Goal: Task Accomplishment & Management: Manage account settings

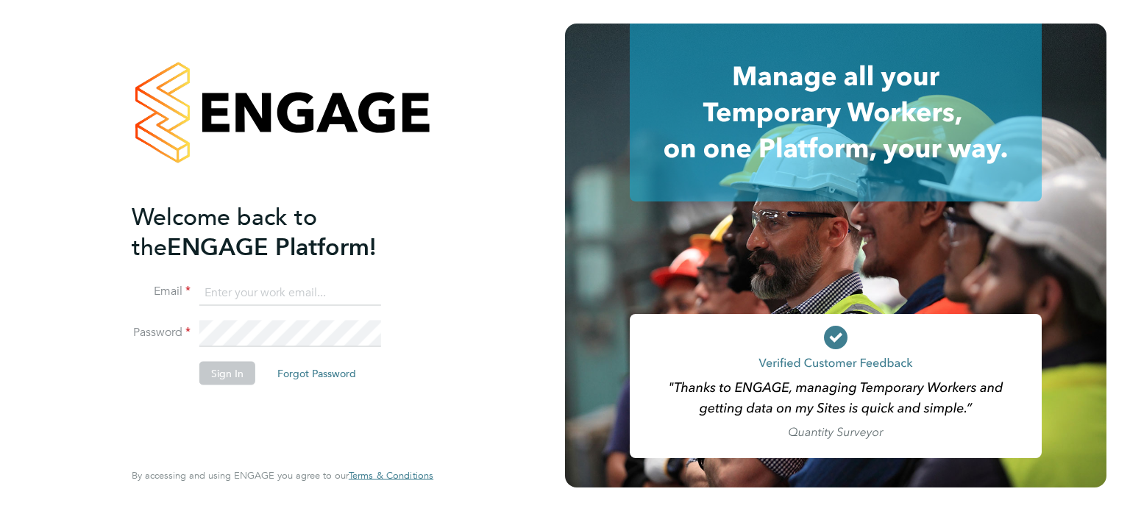
type input "amie.day@morganhunt.com"
click at [229, 368] on button "Sign In" at bounding box center [227, 373] width 56 height 24
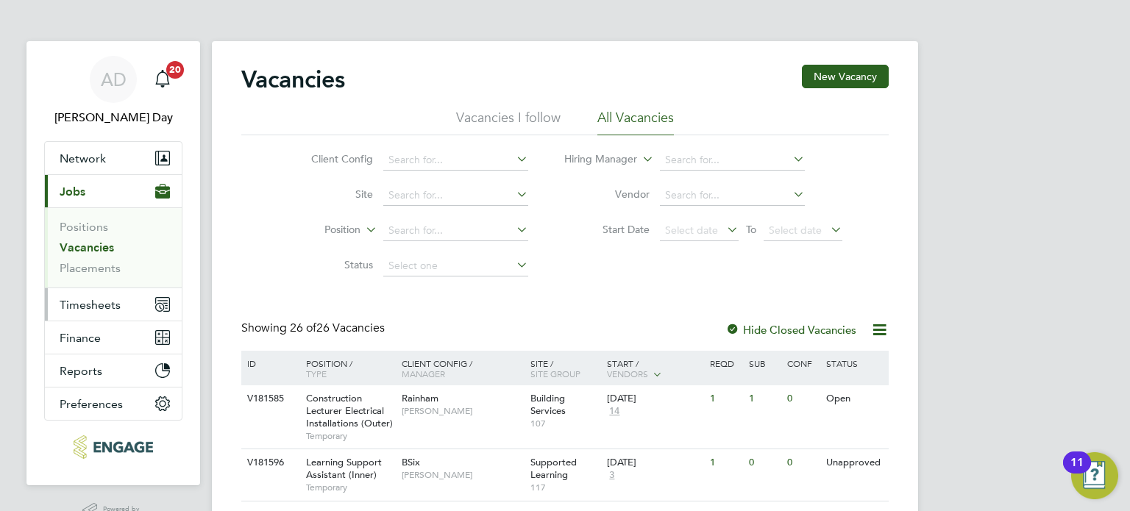
click at [91, 308] on span "Timesheets" at bounding box center [90, 305] width 61 height 14
click at [91, 304] on span "Timesheets" at bounding box center [90, 305] width 61 height 14
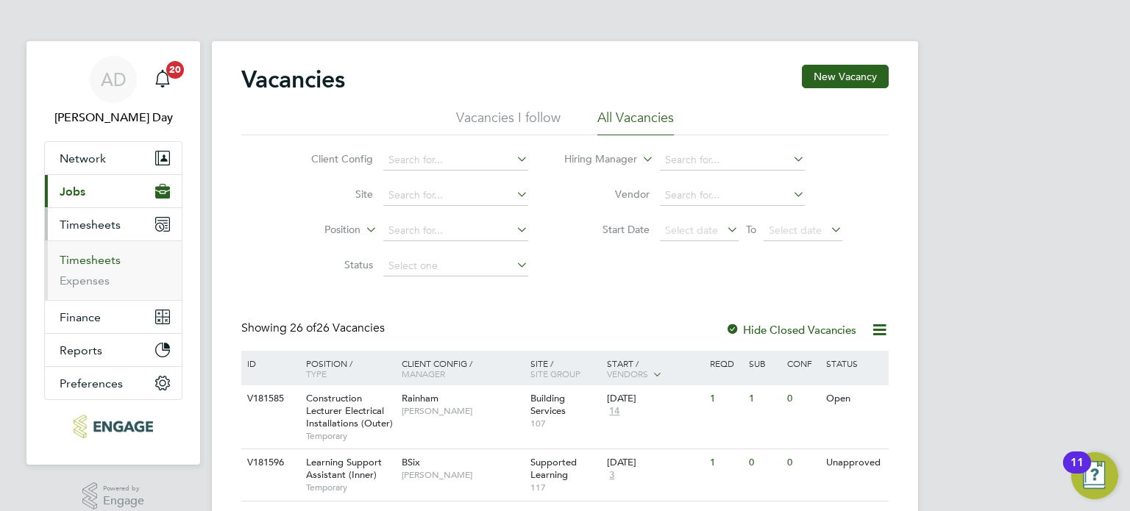
click at [102, 261] on link "Timesheets" at bounding box center [90, 260] width 61 height 14
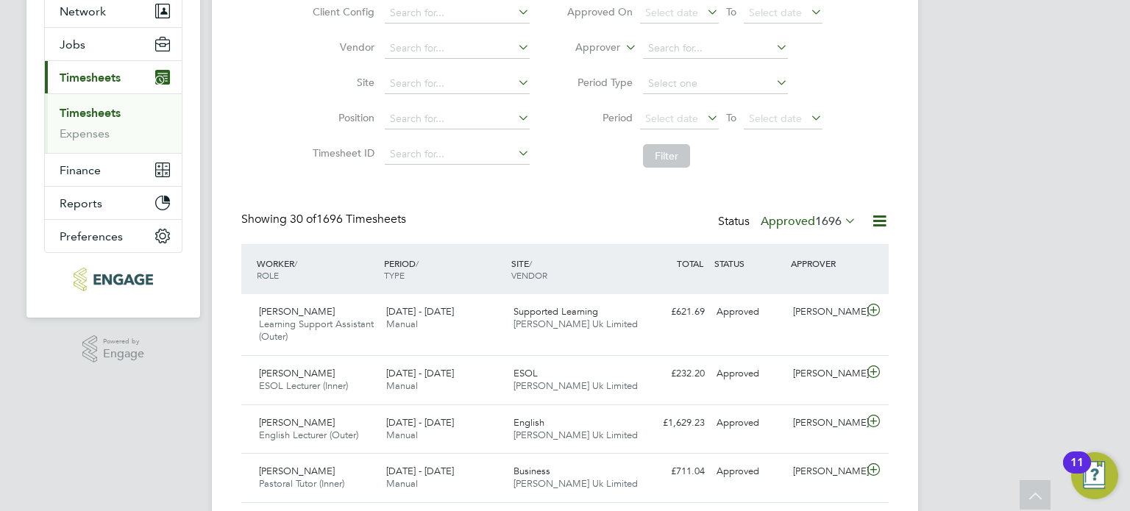
click at [802, 220] on label "Approved 1696" at bounding box center [809, 221] width 96 height 15
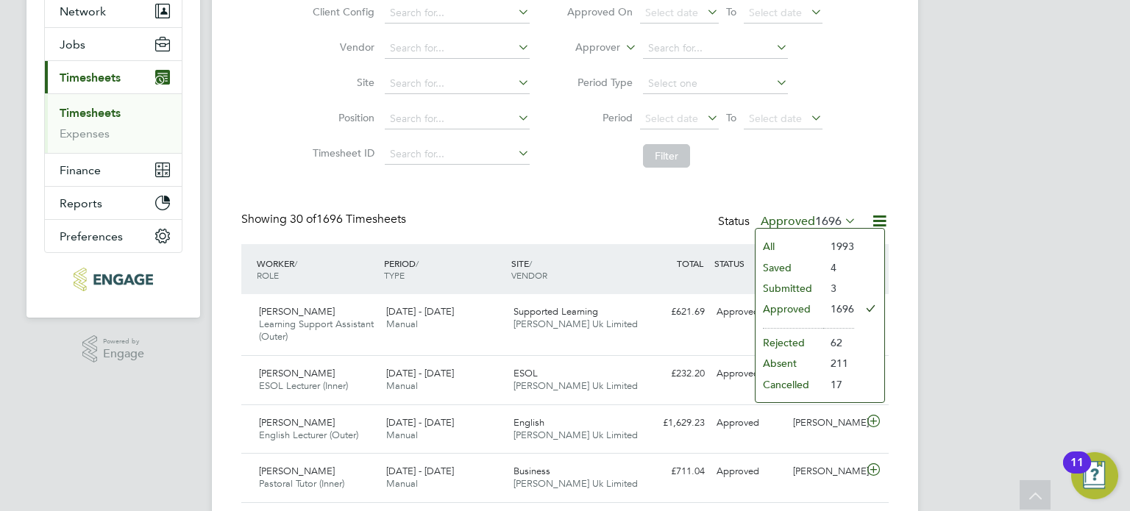
click at [792, 304] on li "Approved" at bounding box center [790, 309] width 68 height 21
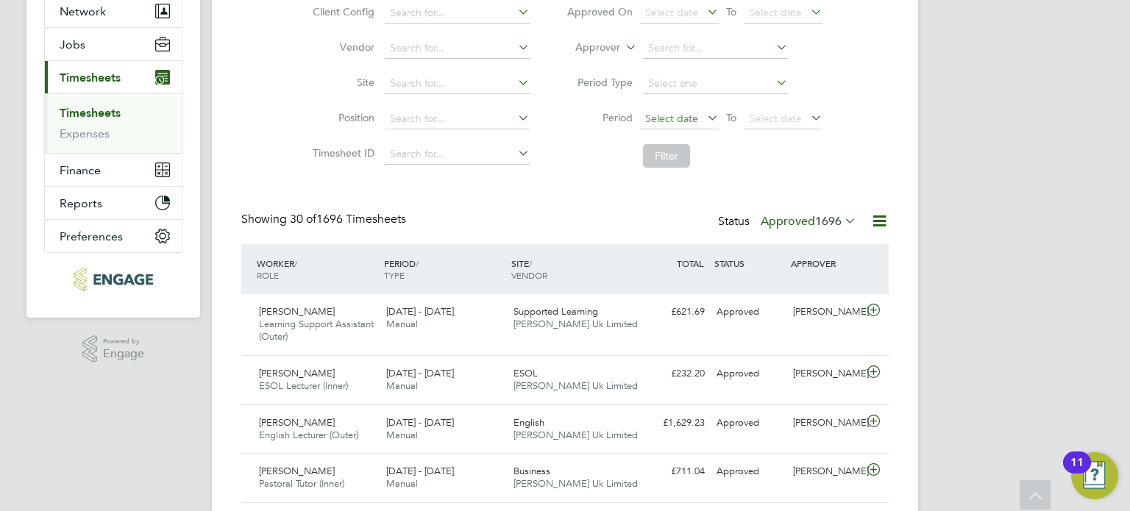
click at [685, 122] on span "Select date" at bounding box center [671, 118] width 53 height 13
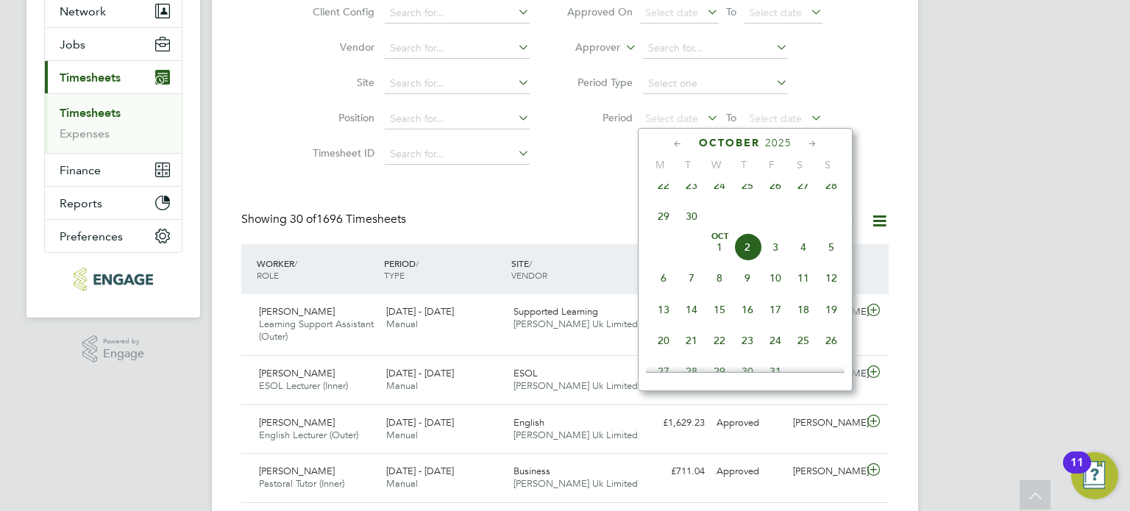
click at [659, 194] on span "22" at bounding box center [664, 185] width 28 height 28
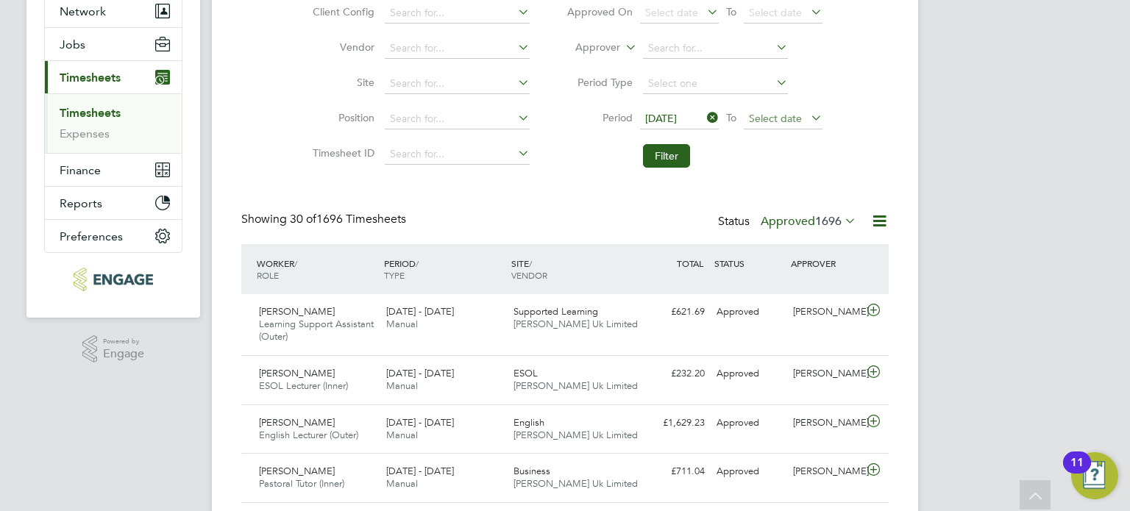
click at [760, 121] on span "Select date" at bounding box center [775, 118] width 53 height 13
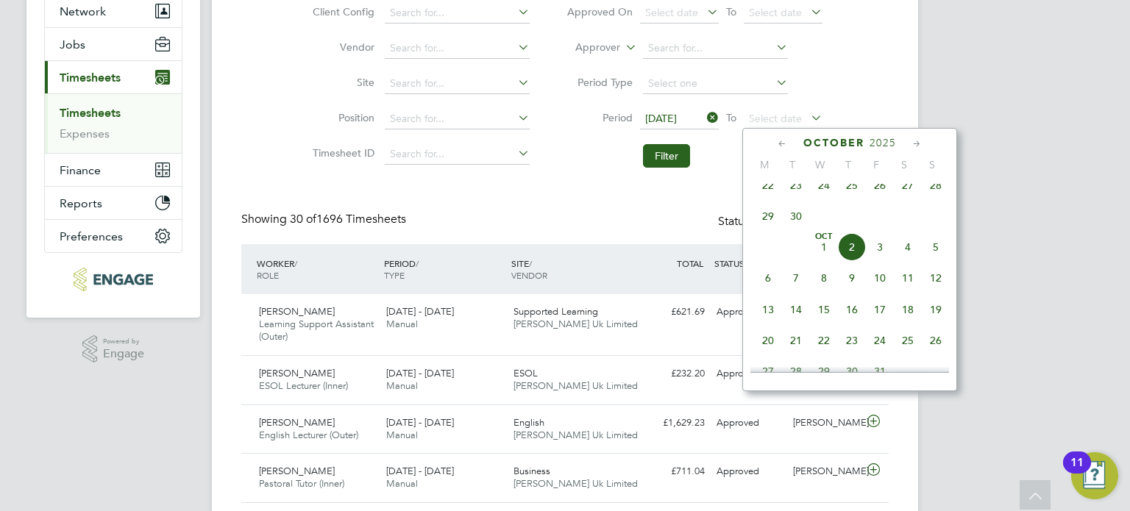
click at [935, 192] on span "28" at bounding box center [936, 185] width 28 height 28
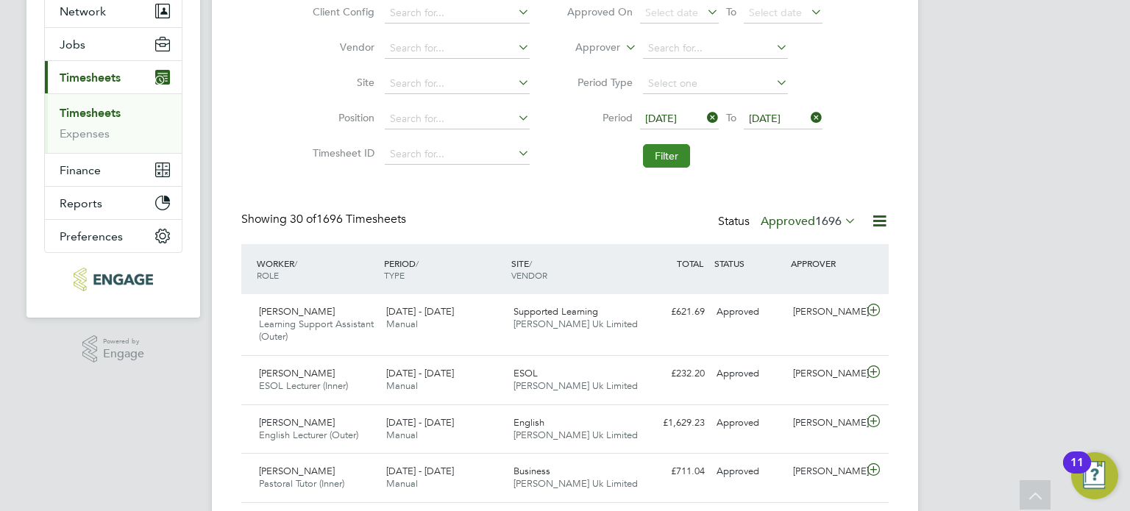
click at [683, 163] on button "Filter" at bounding box center [666, 156] width 47 height 24
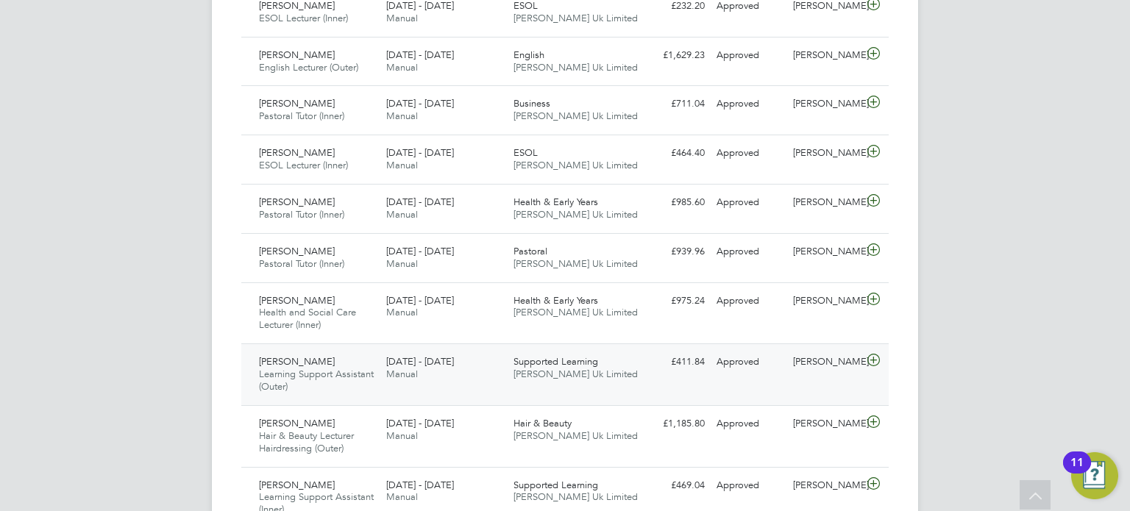
click at [731, 386] on div "Gracia Gracia Learning Support Assistant (Outer) 22 - 28 Sep 2025 22 - 28 Sep 2…" at bounding box center [565, 375] width 648 height 62
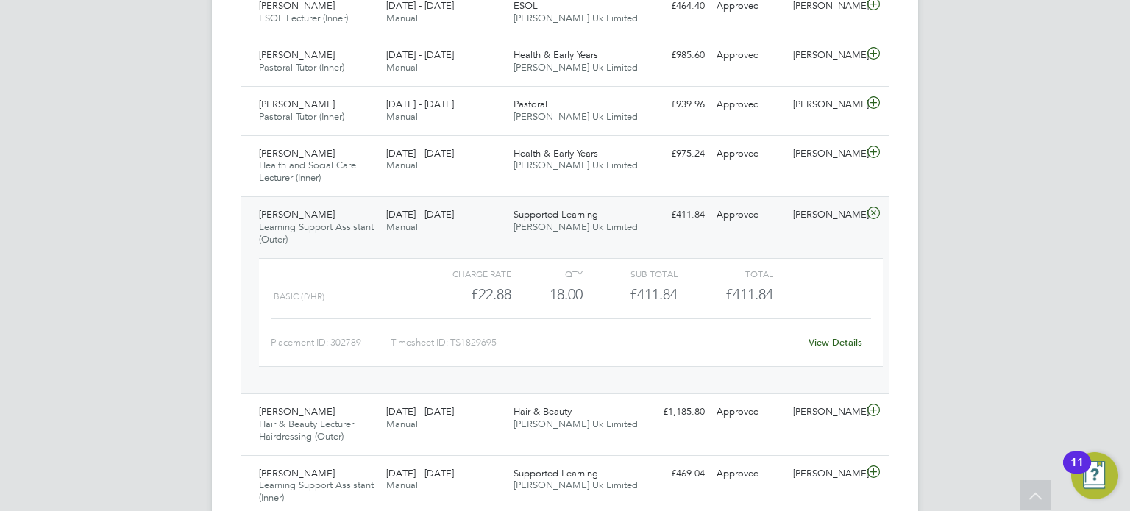
click at [824, 341] on link "View Details" at bounding box center [836, 342] width 54 height 13
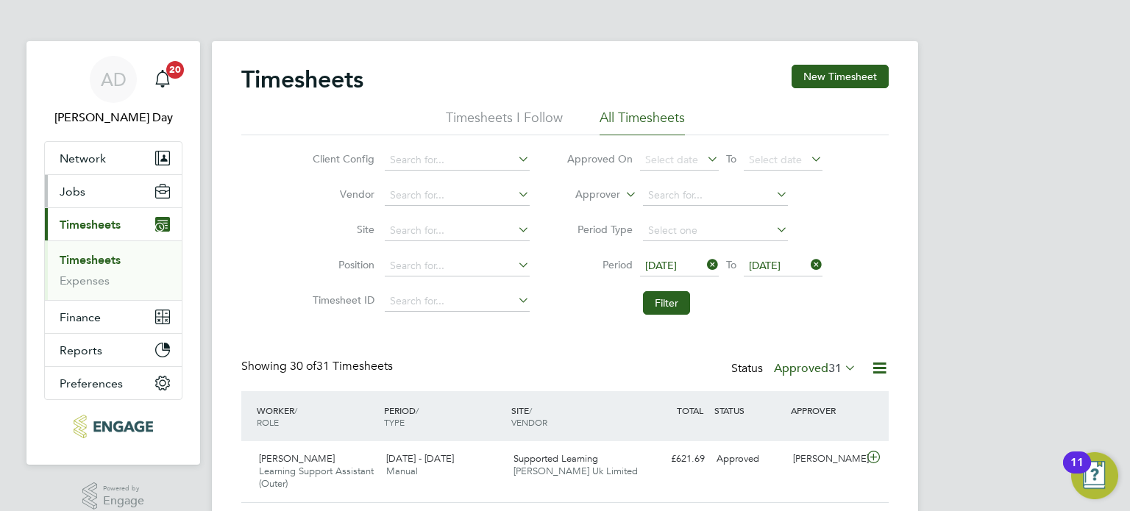
click at [71, 190] on span "Jobs" at bounding box center [73, 192] width 26 height 14
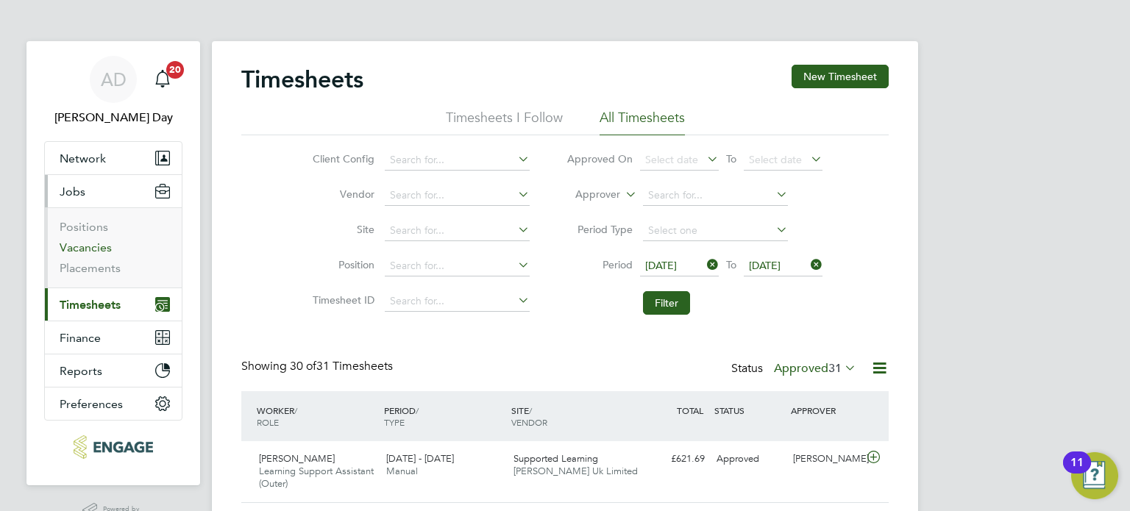
click at [91, 252] on link "Vacancies" at bounding box center [86, 248] width 52 height 14
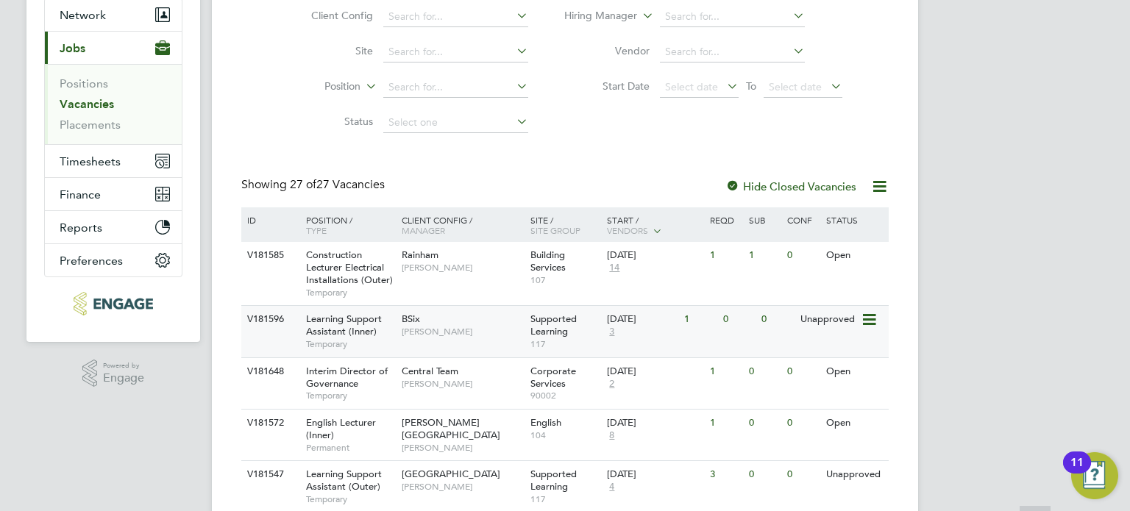
scroll to position [221, 0]
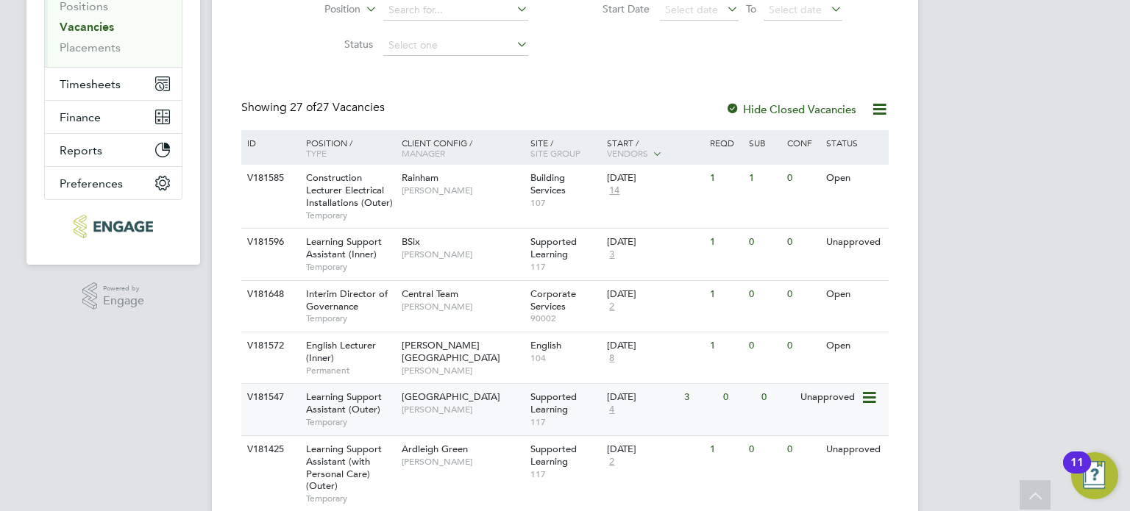
click at [486, 405] on span "Joanna Duncan" at bounding box center [462, 410] width 121 height 12
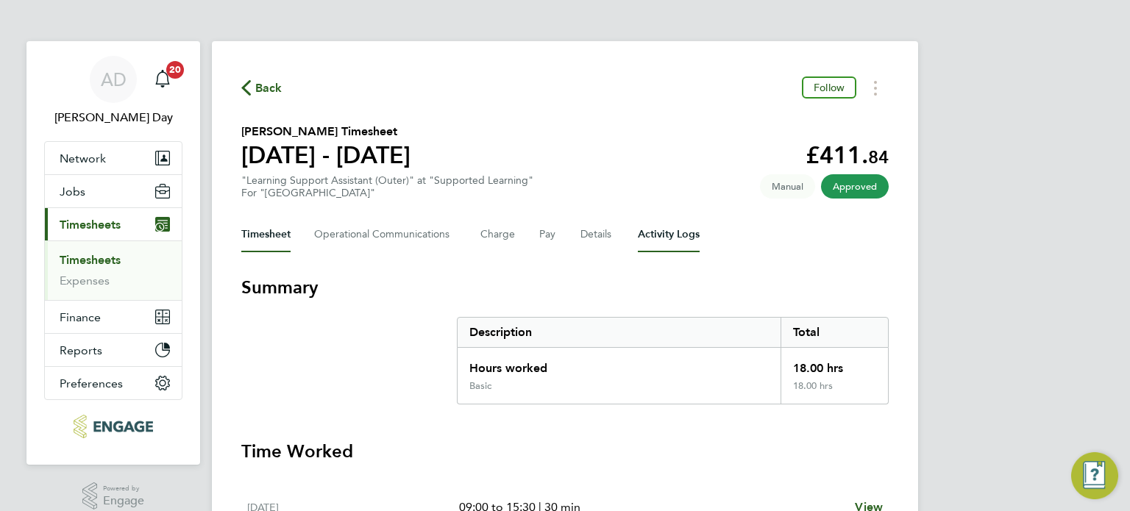
click at [654, 247] on Logs-tab "Activity Logs" at bounding box center [669, 234] width 62 height 35
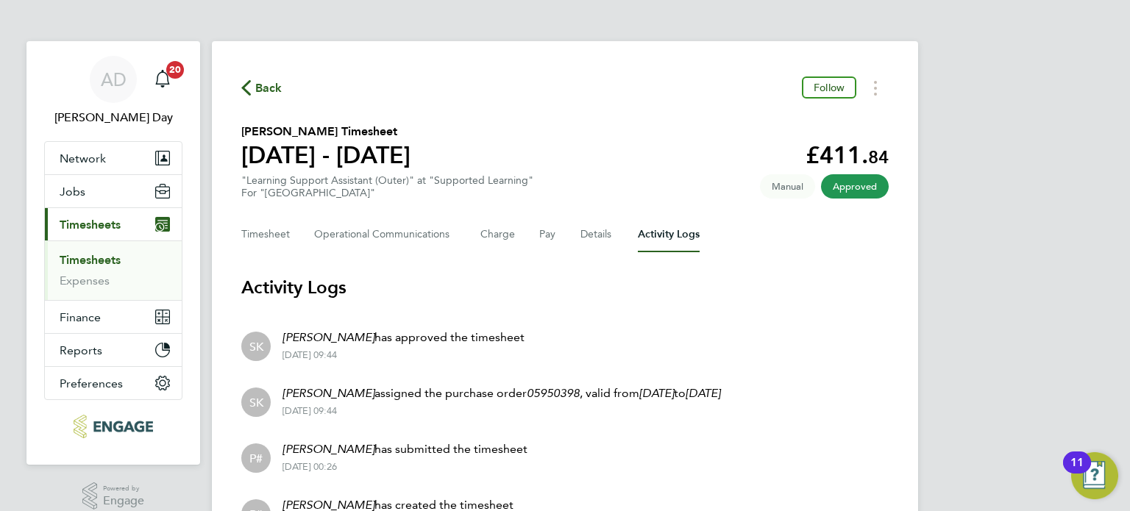
click at [261, 83] on span "Back" at bounding box center [268, 88] width 27 height 18
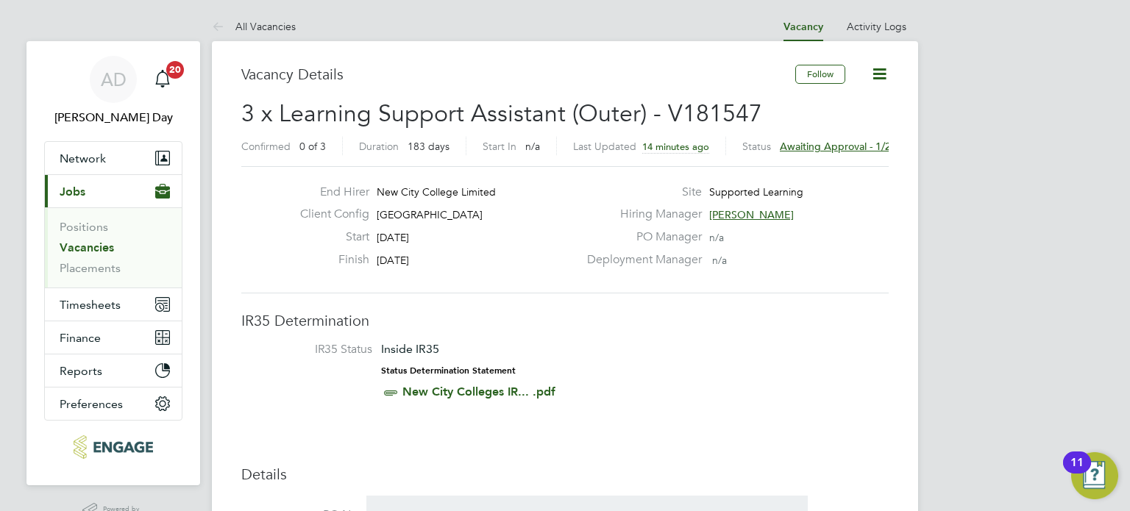
click at [814, 146] on span "Awaiting approval - 1/2" at bounding box center [835, 146] width 111 height 13
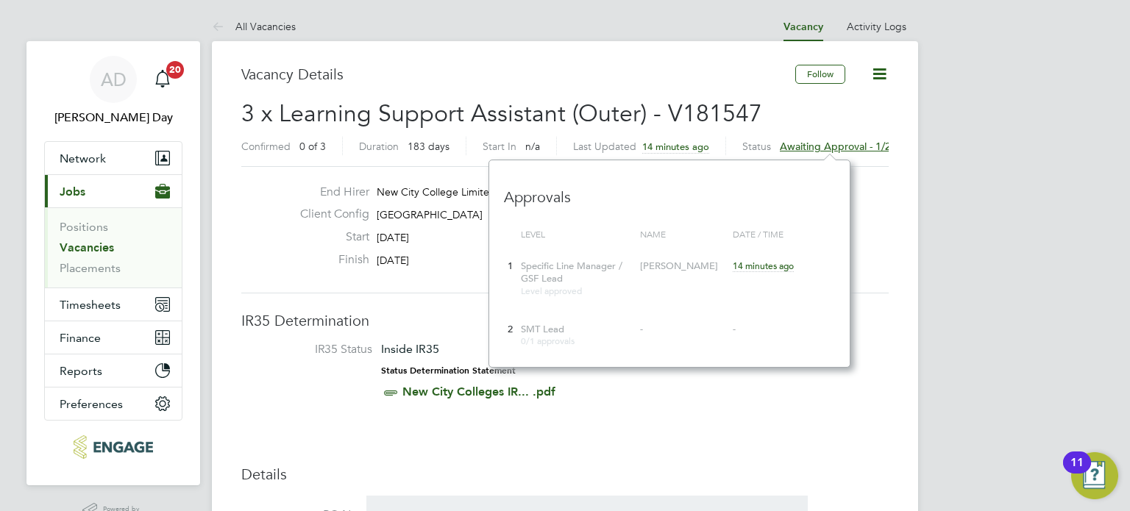
scroll to position [13, 111]
click at [516, 77] on h3 "Vacancy Details" at bounding box center [518, 74] width 554 height 19
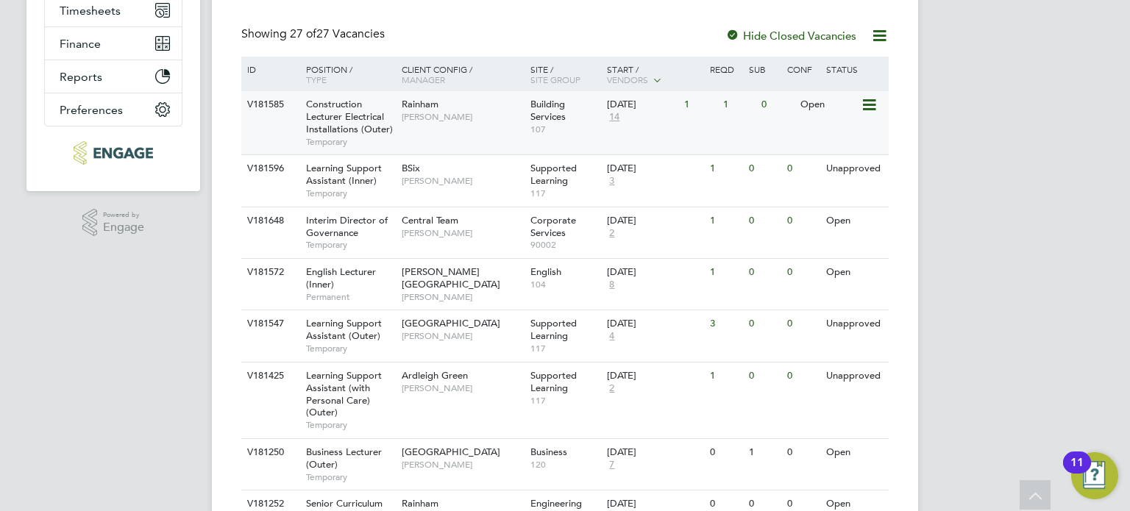
scroll to position [330, 0]
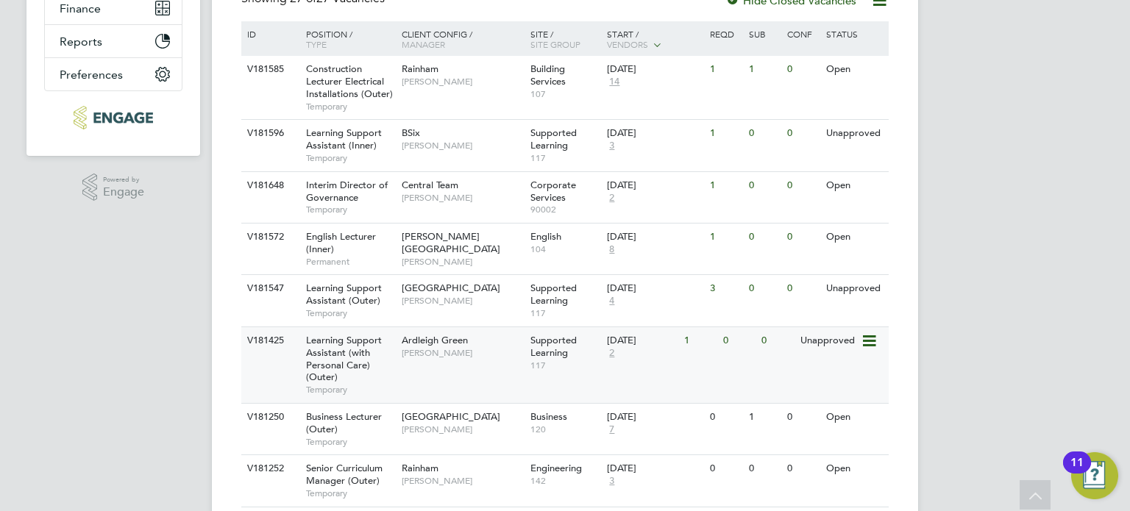
click at [481, 350] on span "[PERSON_NAME]" at bounding box center [462, 353] width 121 height 12
